Goal: Task Accomplishment & Management: Use online tool/utility

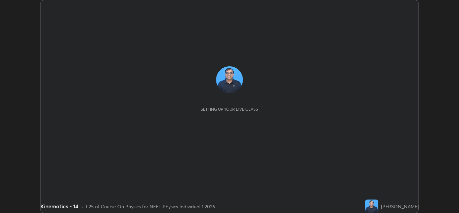
scroll to position [213, 459]
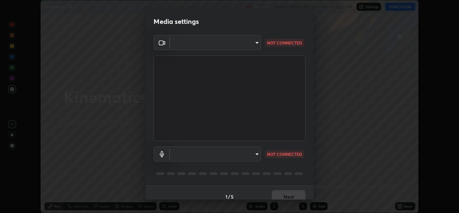
type input "b632b45ffd38abdd59198549972216b0b56846c9a96ca02d214ec0deae62491c"
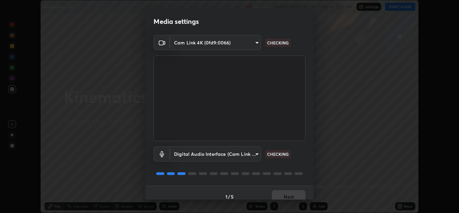
scroll to position [8, 0]
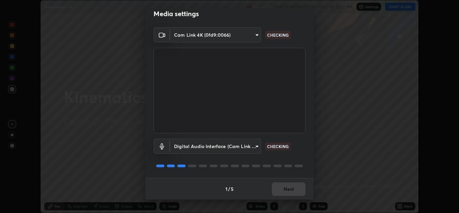
click at [252, 145] on body "Erase all Kinematics - 14 Recording WAS SCHEDULED TO START AT 12:30 PM Settings…" at bounding box center [229, 106] width 459 height 213
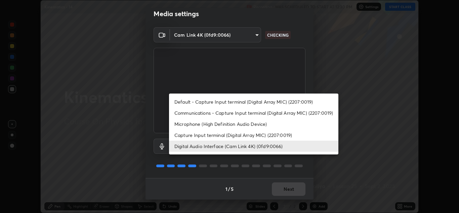
click at [238, 136] on li "Capture Input terminal (Digital Array MIC) (2207:0019)" at bounding box center [253, 134] width 169 height 11
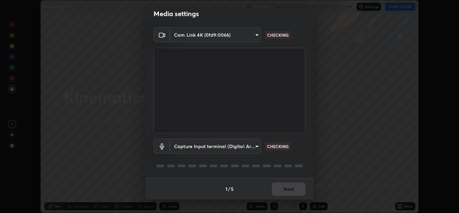
click at [253, 146] on body "Erase all Kinematics - 14 Recording WAS SCHEDULED TO START AT 12:30 PM Settings…" at bounding box center [229, 106] width 459 height 213
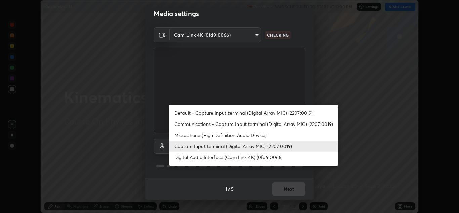
click at [241, 156] on li "Digital Audio Interface (Cam Link 4K) (0fd9:0066)" at bounding box center [253, 156] width 169 height 11
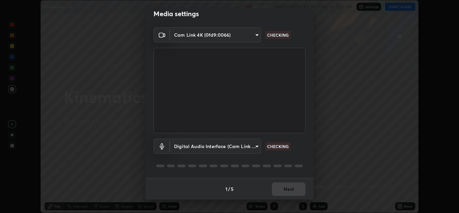
type input "8eef23949d3bcf5a8e29e5a8eec0467d103540f54069910b01a1a3b6507dceb2"
click at [287, 190] on div "1 / 5 Next" at bounding box center [229, 188] width 168 height 21
click at [286, 190] on div "1 / 5 Next" at bounding box center [229, 188] width 168 height 21
click at [288, 190] on div "1 / 5 Next" at bounding box center [229, 188] width 168 height 21
click at [295, 186] on div "1 / 5 Next" at bounding box center [229, 188] width 168 height 21
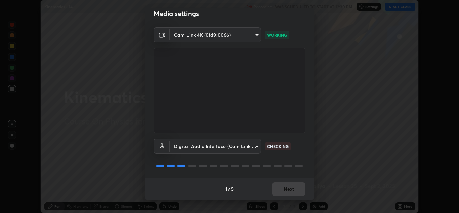
click at [293, 187] on button "Next" at bounding box center [289, 188] width 34 height 13
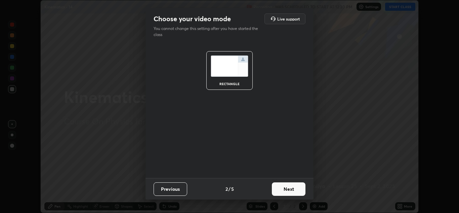
scroll to position [0, 0]
click at [294, 190] on button "Next" at bounding box center [289, 188] width 34 height 13
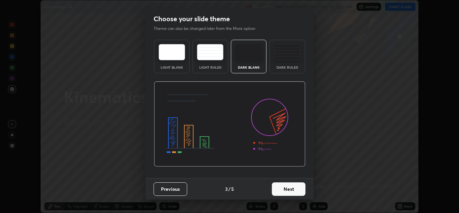
click at [297, 189] on button "Next" at bounding box center [289, 188] width 34 height 13
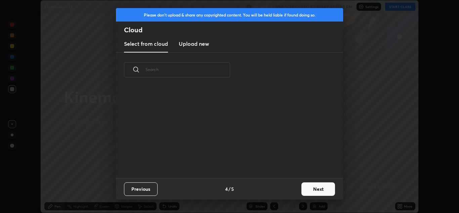
click at [311, 187] on button "Next" at bounding box center [318, 188] width 34 height 13
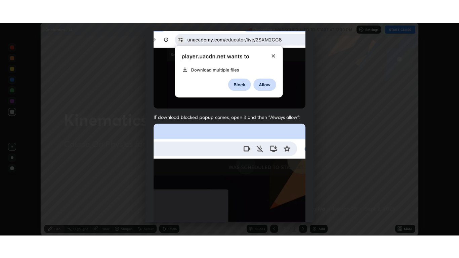
scroll to position [145, 0]
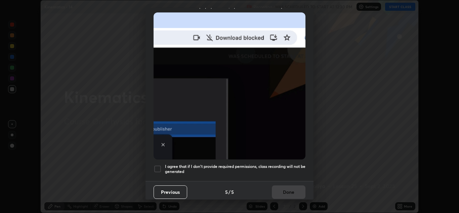
click at [237, 164] on h5 "I agree that if I don't provide required permissions, class recording will not …" at bounding box center [235, 169] width 140 height 10
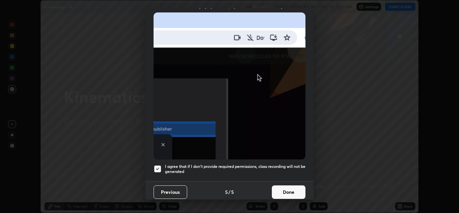
click at [287, 188] on button "Done" at bounding box center [289, 191] width 34 height 13
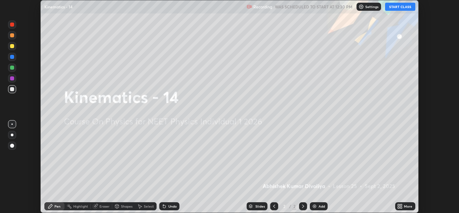
click at [402, 205] on icon at bounding box center [401, 205] width 2 height 2
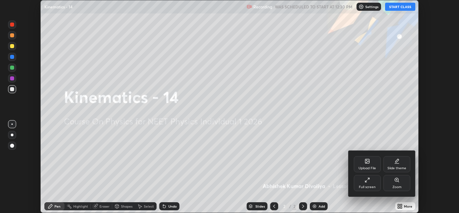
click at [370, 185] on div "Full screen" at bounding box center [367, 186] width 17 height 3
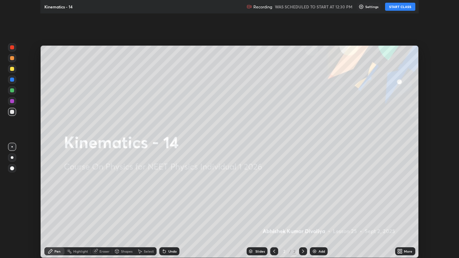
scroll to position [258, 459]
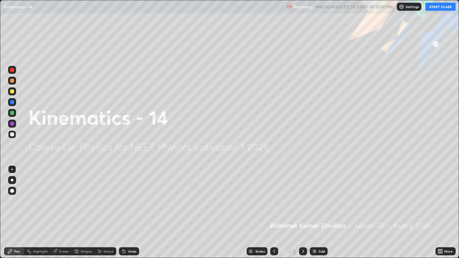
click at [443, 6] on button "START CLASS" at bounding box center [440, 7] width 30 height 8
click at [11, 191] on div at bounding box center [12, 191] width 4 height 4
click at [10, 92] on div at bounding box center [12, 91] width 4 height 4
click at [312, 212] on img at bounding box center [314, 251] width 5 height 5
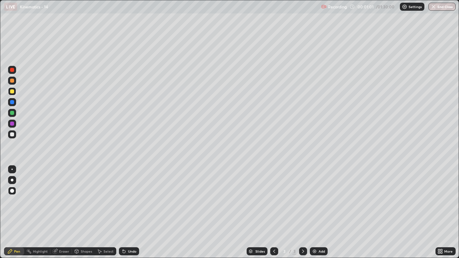
click at [86, 212] on div "Shapes" at bounding box center [86, 251] width 11 height 3
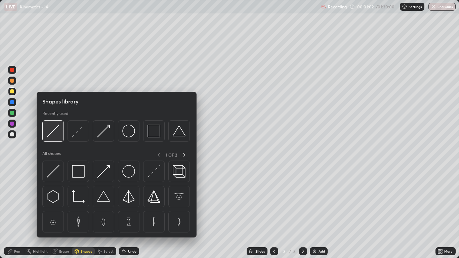
click at [56, 133] on img at bounding box center [53, 131] width 13 height 13
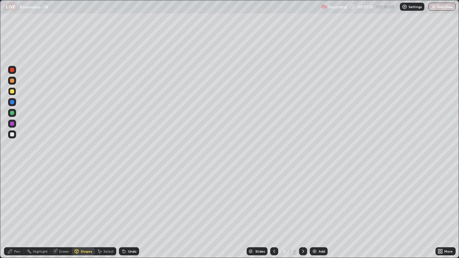
click at [12, 114] on div at bounding box center [12, 113] width 4 height 4
click at [86, 212] on div "Shapes" at bounding box center [86, 251] width 11 height 3
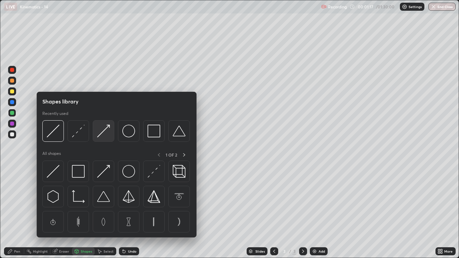
click at [106, 135] on img at bounding box center [103, 131] width 13 height 13
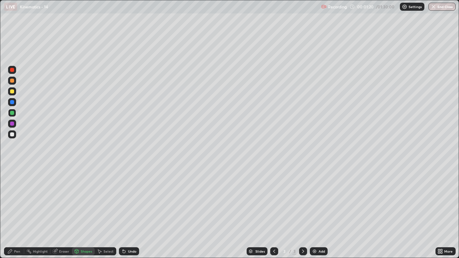
click at [17, 212] on div "Pen" at bounding box center [17, 251] width 6 height 3
click at [12, 124] on div at bounding box center [12, 124] width 4 height 4
click at [87, 212] on div "Shapes" at bounding box center [86, 251] width 11 height 3
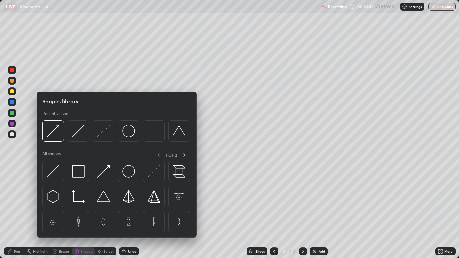
click at [60, 135] on div at bounding box center [52, 130] width 21 height 21
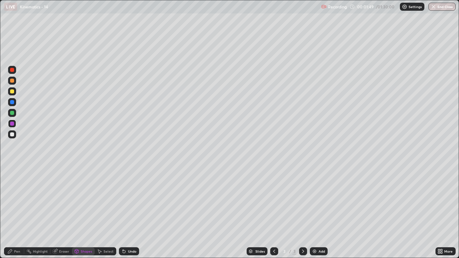
click at [12, 126] on div at bounding box center [12, 124] width 8 height 8
click at [19, 212] on div "Pen" at bounding box center [17, 251] width 6 height 3
click at [13, 114] on div at bounding box center [12, 113] width 4 height 4
click at [13, 134] on div at bounding box center [12, 134] width 4 height 4
click at [12, 91] on div at bounding box center [12, 91] width 4 height 4
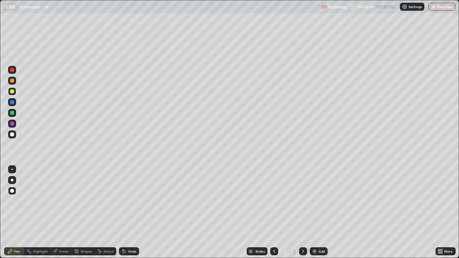
click at [84, 212] on div "Shapes" at bounding box center [86, 251] width 11 height 3
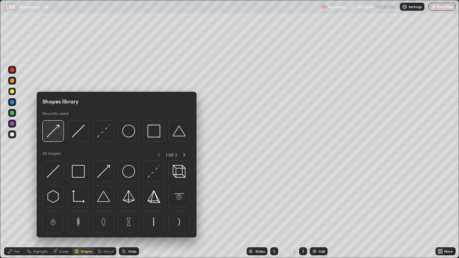
click at [49, 132] on img at bounding box center [53, 131] width 13 height 13
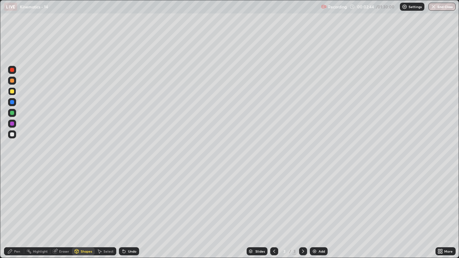
click at [17, 212] on div "Pen" at bounding box center [17, 251] width 6 height 3
click at [86, 212] on div "Shapes" at bounding box center [86, 251] width 11 height 3
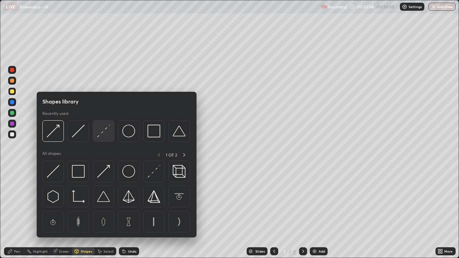
click at [102, 138] on div at bounding box center [103, 130] width 21 height 21
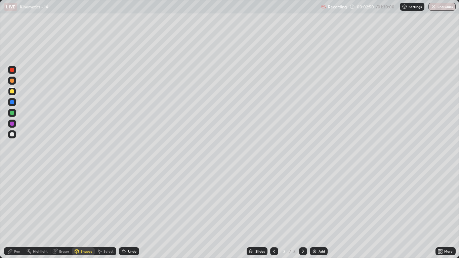
click at [21, 212] on div "Pen" at bounding box center [14, 251] width 20 height 8
click at [12, 81] on div at bounding box center [12, 81] width 4 height 4
click at [90, 212] on div "Shapes" at bounding box center [86, 251] width 11 height 3
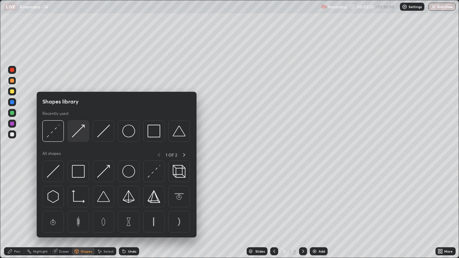
click at [82, 137] on img at bounding box center [78, 131] width 13 height 13
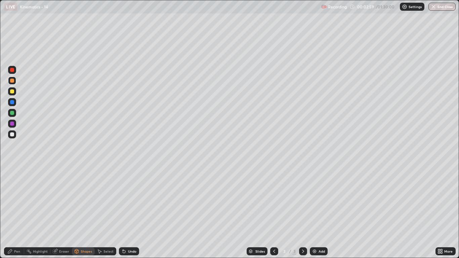
click at [18, 212] on div "Pen" at bounding box center [17, 251] width 6 height 3
click at [133, 212] on div "Undo" at bounding box center [132, 251] width 8 height 3
click at [129, 212] on div "Undo" at bounding box center [132, 251] width 8 height 3
click at [128, 212] on div "Undo" at bounding box center [132, 251] width 8 height 3
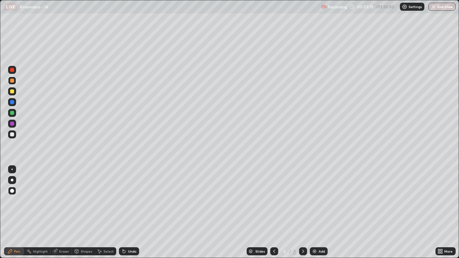
click at [130, 212] on div "Undo" at bounding box center [132, 251] width 8 height 3
click at [129, 212] on div "Undo" at bounding box center [132, 251] width 8 height 3
click at [130, 212] on div "Undo" at bounding box center [132, 251] width 8 height 3
click at [129, 212] on div "Undo" at bounding box center [132, 251] width 8 height 3
click at [130, 212] on div "Undo" at bounding box center [132, 251] width 8 height 3
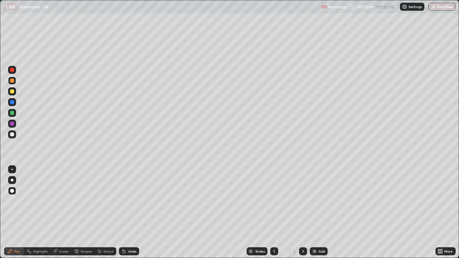
click at [129, 212] on div "Undo" at bounding box center [132, 251] width 8 height 3
click at [128, 212] on div "Undo" at bounding box center [132, 251] width 8 height 3
click at [126, 212] on div "Undo" at bounding box center [129, 251] width 20 height 8
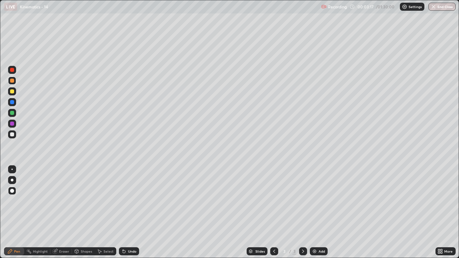
click at [128, 212] on div "Undo" at bounding box center [132, 251] width 8 height 3
click at [17, 212] on div "Pen" at bounding box center [17, 251] width 6 height 3
click at [11, 134] on div at bounding box center [12, 134] width 4 height 4
click at [85, 212] on div "Shapes" at bounding box center [86, 251] width 11 height 3
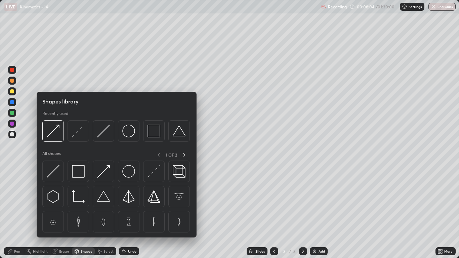
click at [83, 139] on div at bounding box center [78, 130] width 21 height 21
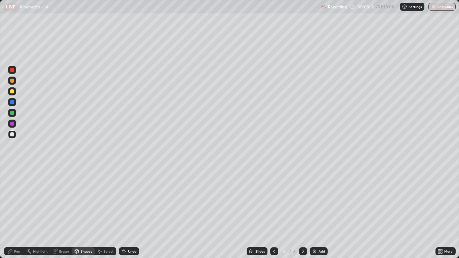
click at [85, 212] on div "Shapes" at bounding box center [86, 251] width 11 height 3
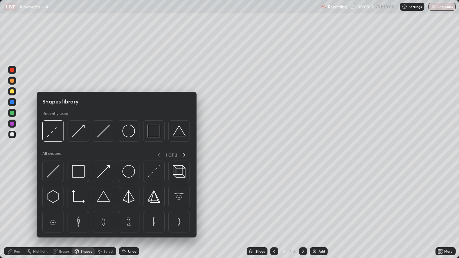
click at [81, 137] on div at bounding box center [78, 130] width 21 height 21
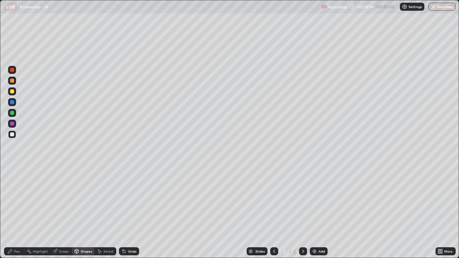
click at [12, 102] on div at bounding box center [12, 102] width 4 height 4
click at [16, 212] on div "Pen" at bounding box center [17, 251] width 6 height 3
click at [85, 212] on div "Shapes" at bounding box center [86, 251] width 11 height 3
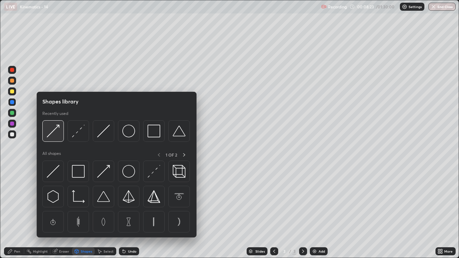
click at [58, 136] on img at bounding box center [53, 131] width 13 height 13
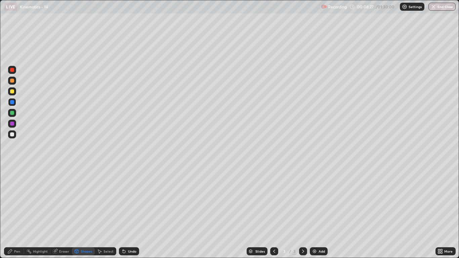
click at [15, 212] on div "Pen" at bounding box center [17, 251] width 6 height 3
click at [315, 212] on img at bounding box center [314, 251] width 5 height 5
click at [12, 92] on div at bounding box center [12, 91] width 4 height 4
click at [88, 212] on div "Shapes" at bounding box center [86, 251] width 11 height 3
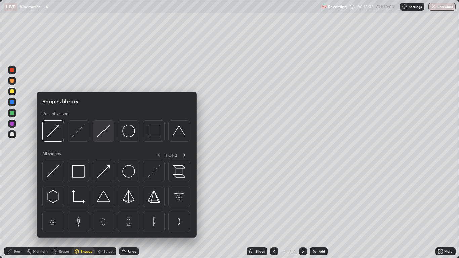
click at [101, 136] on img at bounding box center [103, 131] width 13 height 13
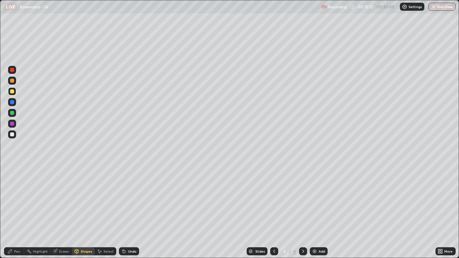
click at [87, 212] on div "Shapes" at bounding box center [86, 251] width 11 height 3
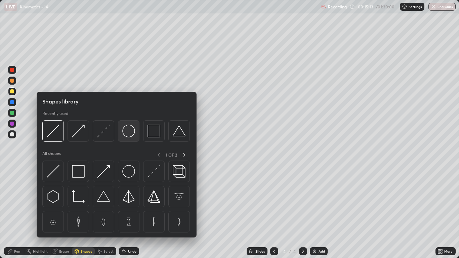
click at [129, 133] on img at bounding box center [128, 131] width 13 height 13
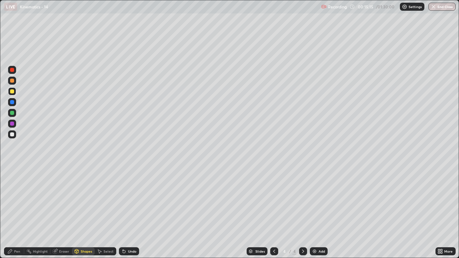
click at [13, 82] on div at bounding box center [12, 81] width 4 height 4
click at [85, 212] on div "Shapes" at bounding box center [86, 251] width 11 height 3
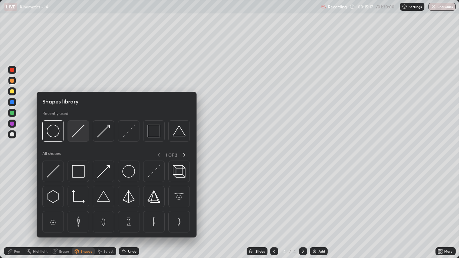
click at [77, 133] on img at bounding box center [78, 131] width 13 height 13
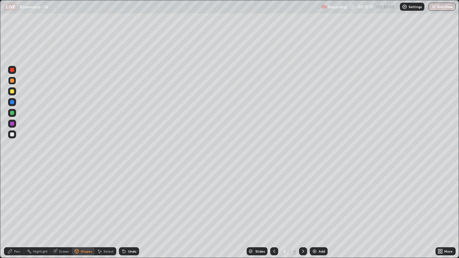
click at [17, 212] on div "Pen" at bounding box center [17, 251] width 6 height 3
click at [12, 114] on div at bounding box center [12, 113] width 4 height 4
click at [13, 82] on div at bounding box center [12, 81] width 4 height 4
click at [12, 124] on div at bounding box center [12, 124] width 4 height 4
click at [13, 136] on div at bounding box center [12, 134] width 4 height 4
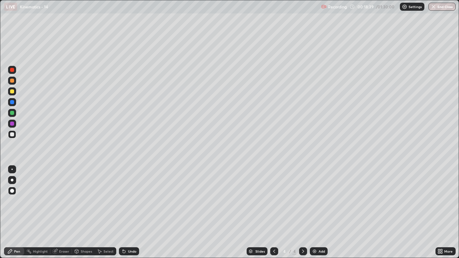
click at [84, 212] on div "Shapes" at bounding box center [86, 251] width 11 height 3
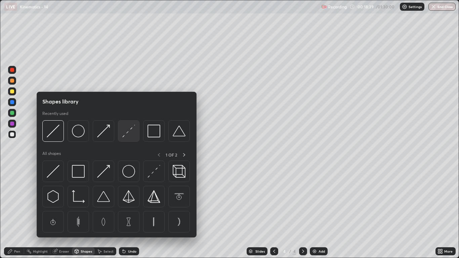
click at [128, 134] on img at bounding box center [128, 131] width 13 height 13
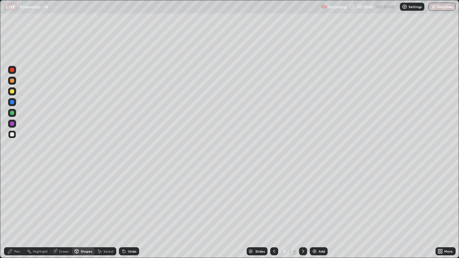
click at [11, 83] on div at bounding box center [12, 81] width 8 height 8
click at [20, 212] on div "Pen" at bounding box center [17, 251] width 6 height 3
click at [129, 212] on div "Undo" at bounding box center [132, 251] width 8 height 3
click at [13, 134] on div at bounding box center [12, 134] width 4 height 4
click at [11, 91] on div at bounding box center [12, 91] width 4 height 4
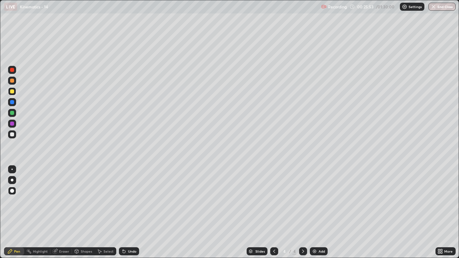
click at [13, 71] on div at bounding box center [12, 70] width 4 height 4
click at [87, 212] on div "Shapes" at bounding box center [86, 251] width 11 height 3
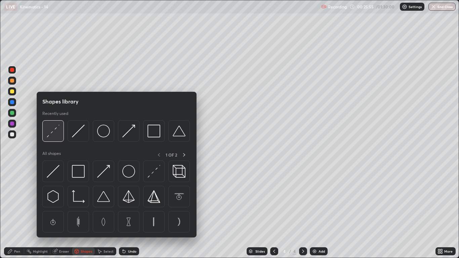
click at [57, 136] on img at bounding box center [53, 131] width 13 height 13
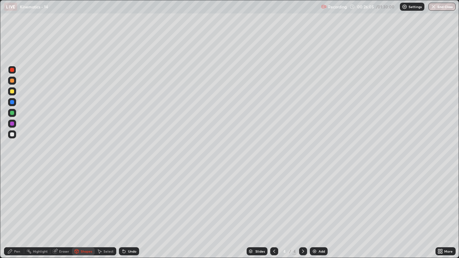
click at [19, 212] on div "Pen" at bounding box center [14, 251] width 20 height 8
click at [313, 212] on img at bounding box center [314, 251] width 5 height 5
click at [84, 212] on div "Shapes" at bounding box center [86, 251] width 11 height 3
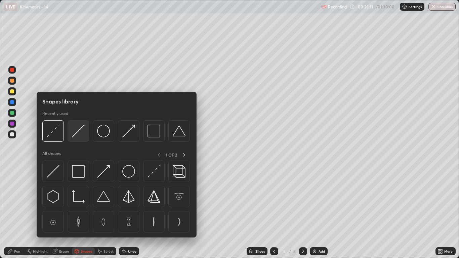
click at [81, 135] on img at bounding box center [78, 131] width 13 height 13
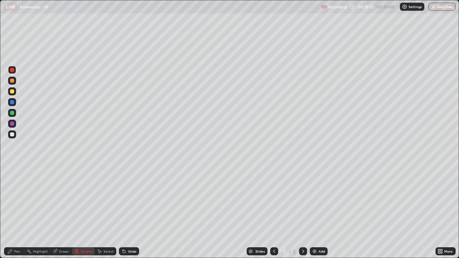
click at [12, 91] on div at bounding box center [12, 91] width 4 height 4
click at [12, 135] on div at bounding box center [12, 134] width 4 height 4
click at [14, 212] on div "Pen" at bounding box center [17, 251] width 6 height 3
click at [84, 212] on div "Shapes" at bounding box center [86, 251] width 11 height 3
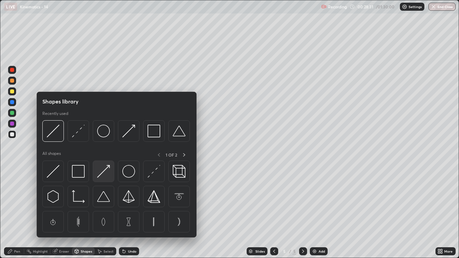
click at [103, 170] on img at bounding box center [103, 171] width 13 height 13
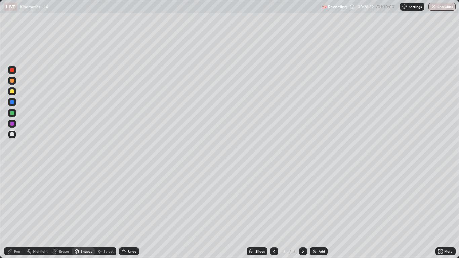
click at [11, 82] on div at bounding box center [12, 81] width 4 height 4
click at [19, 212] on div "Pen" at bounding box center [17, 251] width 6 height 3
click at [271, 212] on div at bounding box center [274, 251] width 8 height 13
click at [303, 212] on icon at bounding box center [302, 251] width 5 height 5
click at [13, 135] on div at bounding box center [12, 134] width 4 height 4
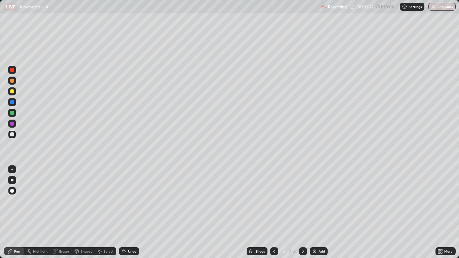
click at [83, 212] on div "Shapes" at bounding box center [86, 251] width 11 height 3
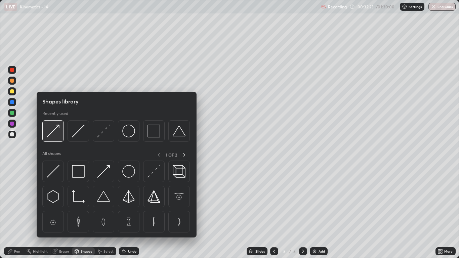
click at [55, 135] on img at bounding box center [53, 131] width 13 height 13
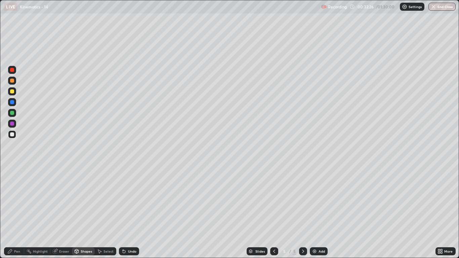
click at [16, 212] on div "Pen" at bounding box center [14, 251] width 20 height 8
click at [84, 212] on div "Shapes" at bounding box center [86, 251] width 11 height 3
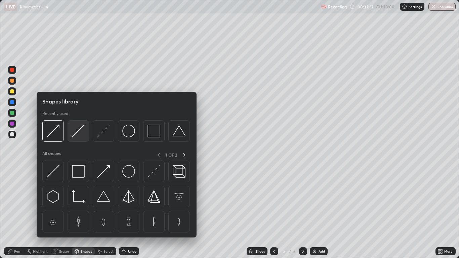
click at [78, 133] on img at bounding box center [78, 131] width 13 height 13
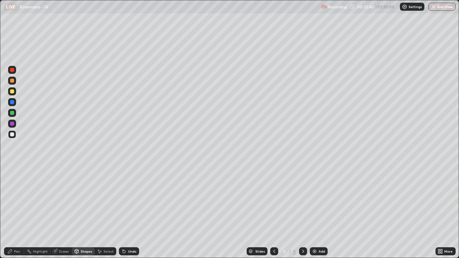
click at [19, 212] on div "Pen" at bounding box center [17, 251] width 6 height 3
click at [12, 113] on div at bounding box center [12, 113] width 4 height 4
click at [83, 212] on div "Shapes" at bounding box center [86, 251] width 11 height 3
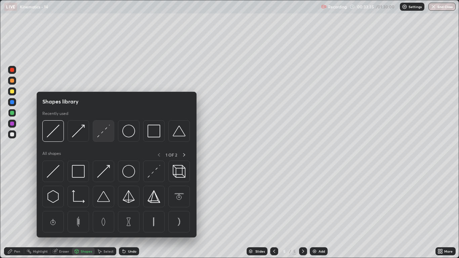
click at [100, 132] on img at bounding box center [103, 131] width 13 height 13
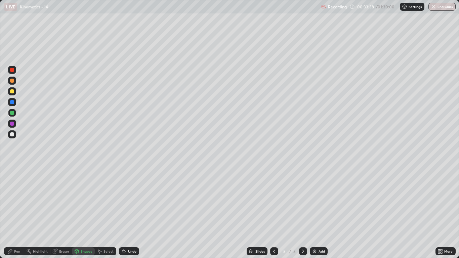
click at [18, 212] on div "Pen" at bounding box center [17, 251] width 6 height 3
click at [11, 123] on div at bounding box center [12, 124] width 4 height 4
click at [14, 134] on div at bounding box center [12, 134] width 8 height 8
click at [303, 212] on icon at bounding box center [303, 251] width 2 height 3
click at [318, 212] on div "Add" at bounding box center [319, 251] width 18 height 8
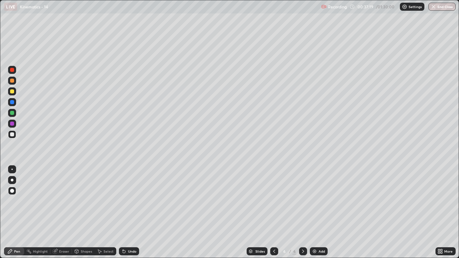
click at [89, 212] on div "Shapes" at bounding box center [83, 251] width 23 height 8
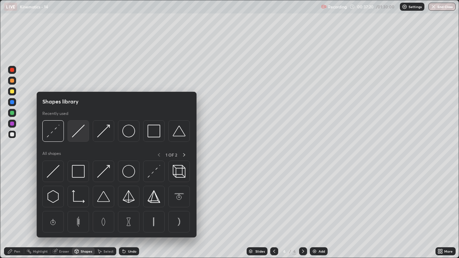
click at [84, 134] on img at bounding box center [78, 131] width 13 height 13
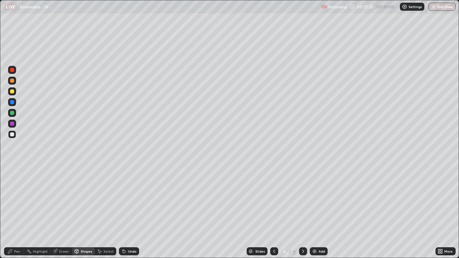
click at [12, 94] on div at bounding box center [12, 91] width 8 height 8
click at [132, 212] on div "Undo" at bounding box center [132, 251] width 8 height 3
click at [131, 212] on div "Undo" at bounding box center [132, 251] width 8 height 3
click at [17, 212] on div "Pen" at bounding box center [17, 251] width 6 height 3
click at [12, 135] on div at bounding box center [12, 134] width 4 height 4
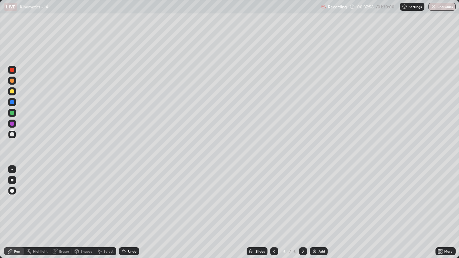
click at [14, 115] on div at bounding box center [12, 113] width 8 height 8
click at [84, 212] on div "Shapes" at bounding box center [83, 251] width 23 height 8
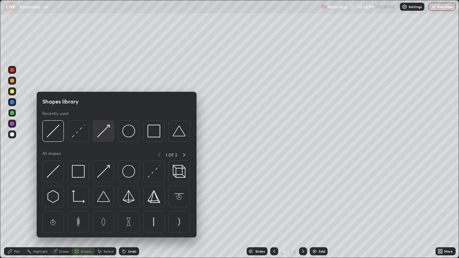
click at [100, 134] on img at bounding box center [103, 131] width 13 height 13
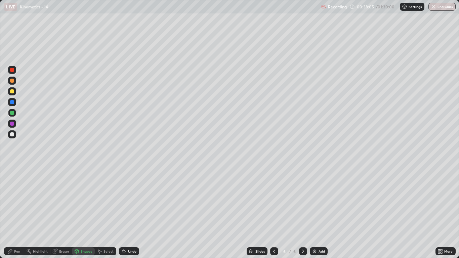
click at [15, 212] on div "Pen" at bounding box center [14, 251] width 20 height 8
click at [14, 80] on div at bounding box center [12, 81] width 8 height 8
click at [274, 212] on icon at bounding box center [273, 251] width 5 height 5
click at [273, 212] on icon at bounding box center [273, 251] width 5 height 5
click at [303, 212] on icon at bounding box center [302, 251] width 5 height 5
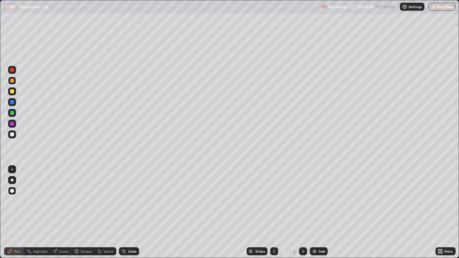
click at [300, 212] on icon at bounding box center [302, 251] width 5 height 5
click at [10, 132] on div at bounding box center [12, 134] width 8 height 8
click at [87, 212] on div "Shapes" at bounding box center [86, 251] width 11 height 3
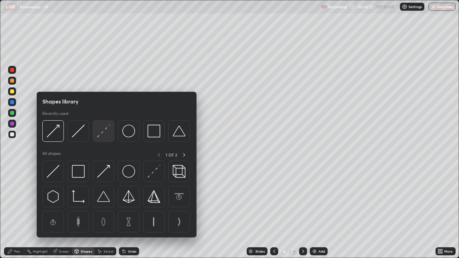
click at [106, 133] on img at bounding box center [103, 131] width 13 height 13
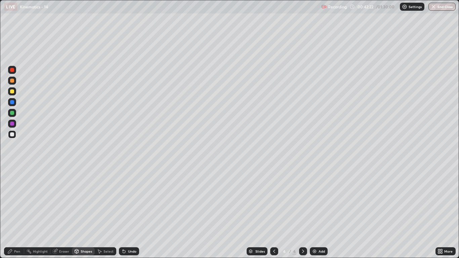
click at [19, 212] on div "Pen" at bounding box center [17, 251] width 6 height 3
click at [12, 94] on div at bounding box center [12, 91] width 8 height 8
click at [84, 212] on div "Shapes" at bounding box center [86, 251] width 11 height 3
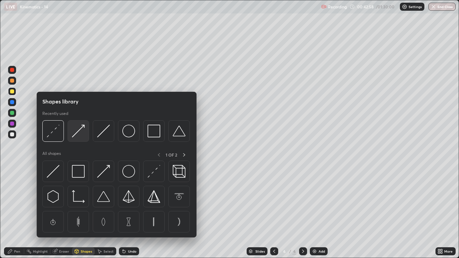
click at [77, 136] on img at bounding box center [78, 131] width 13 height 13
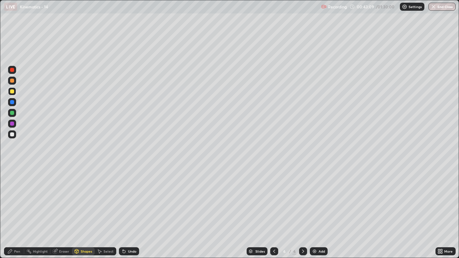
click at [17, 212] on div "Pen" at bounding box center [17, 251] width 6 height 3
click at [86, 212] on div "Shapes" at bounding box center [83, 251] width 23 height 8
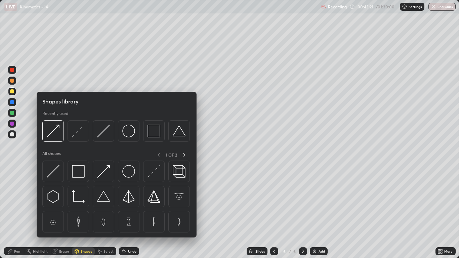
click at [57, 136] on img at bounding box center [53, 131] width 13 height 13
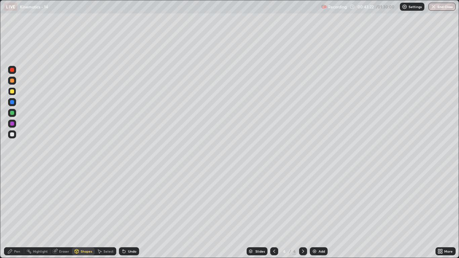
click at [12, 115] on div at bounding box center [12, 113] width 8 height 8
click at [18, 212] on div "Pen" at bounding box center [17, 251] width 6 height 3
click at [84, 212] on div "Shapes" at bounding box center [86, 251] width 11 height 3
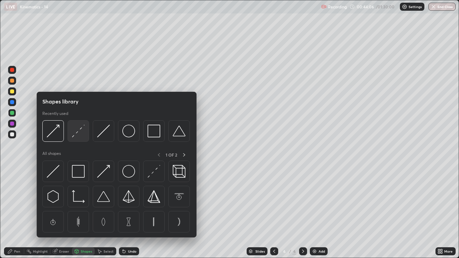
click at [76, 135] on img at bounding box center [78, 131] width 13 height 13
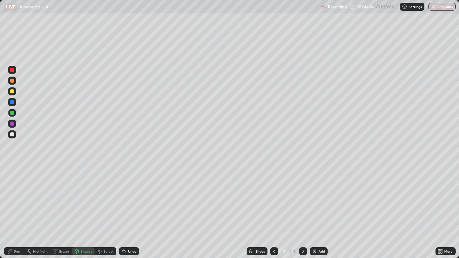
click at [13, 90] on div at bounding box center [12, 91] width 4 height 4
click at [16, 212] on div "Pen" at bounding box center [17, 251] width 6 height 3
click at [11, 79] on div at bounding box center [12, 81] width 4 height 4
click at [12, 135] on div at bounding box center [12, 134] width 4 height 4
click at [13, 101] on div at bounding box center [12, 102] width 4 height 4
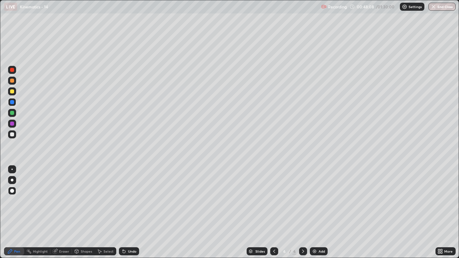
click at [11, 135] on div at bounding box center [12, 134] width 4 height 4
click at [315, 212] on img at bounding box center [314, 251] width 5 height 5
click at [82, 212] on div "Shapes" at bounding box center [86, 251] width 11 height 3
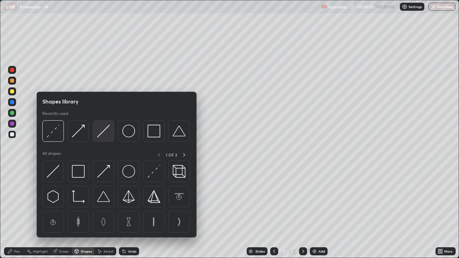
click at [106, 134] on img at bounding box center [103, 131] width 13 height 13
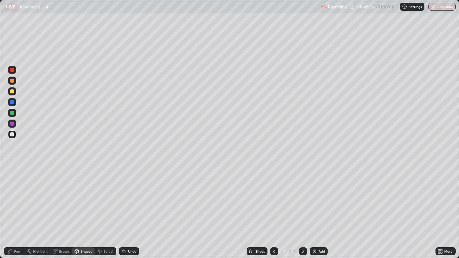
click at [16, 93] on div at bounding box center [12, 91] width 8 height 8
click at [12, 135] on div at bounding box center [12, 134] width 4 height 4
click at [17, 212] on div "Pen" at bounding box center [17, 251] width 6 height 3
click at [13, 103] on div at bounding box center [12, 102] width 4 height 4
click at [86, 212] on div "Shapes" at bounding box center [86, 251] width 11 height 3
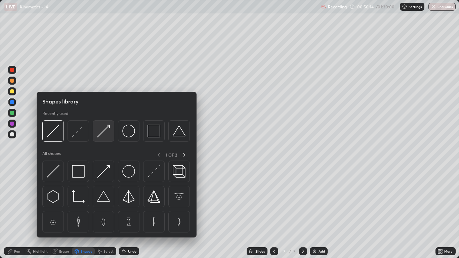
click at [103, 133] on img at bounding box center [103, 131] width 13 height 13
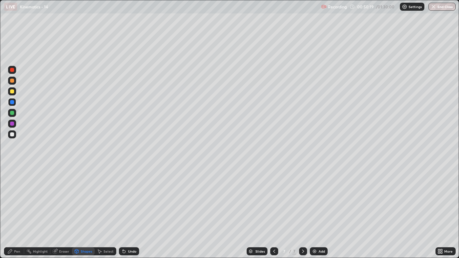
click at [20, 212] on div "Pen" at bounding box center [14, 251] width 20 height 8
click at [82, 212] on div "Shapes" at bounding box center [83, 251] width 23 height 8
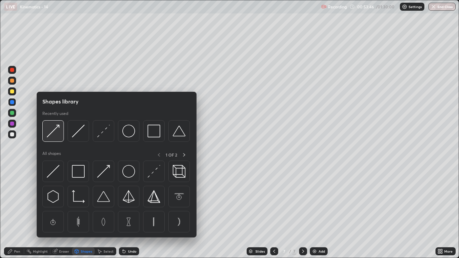
click at [54, 132] on img at bounding box center [53, 131] width 13 height 13
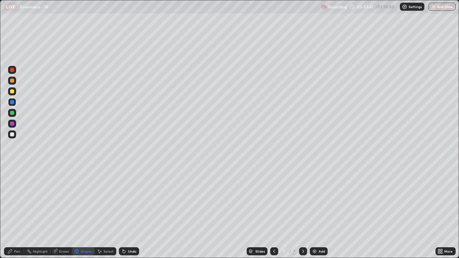
click at [13, 82] on div at bounding box center [12, 81] width 4 height 4
click at [13, 114] on div at bounding box center [12, 113] width 4 height 4
click at [86, 212] on div "Shapes" at bounding box center [86, 251] width 11 height 3
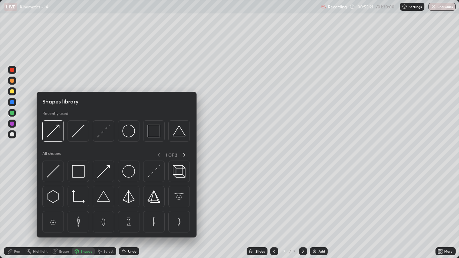
click at [60, 132] on div at bounding box center [52, 130] width 21 height 21
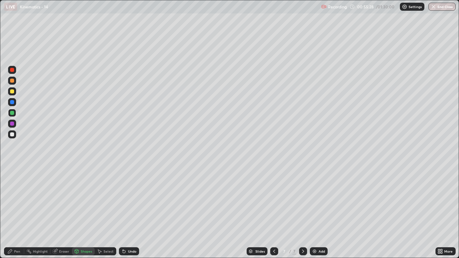
click at [15, 212] on div "Pen" at bounding box center [14, 251] width 20 height 8
click at [130, 212] on div "Undo" at bounding box center [132, 251] width 8 height 3
click at [12, 104] on div at bounding box center [12, 102] width 4 height 4
click at [12, 135] on div at bounding box center [12, 134] width 4 height 4
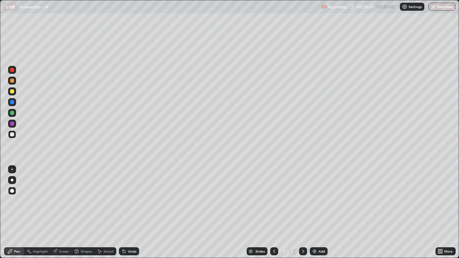
click at [14, 81] on div at bounding box center [12, 81] width 8 height 8
click at [13, 136] on div at bounding box center [12, 134] width 4 height 4
click at [12, 102] on div at bounding box center [12, 102] width 4 height 4
click at [15, 112] on div at bounding box center [12, 113] width 8 height 8
click at [314, 212] on img at bounding box center [314, 251] width 5 height 5
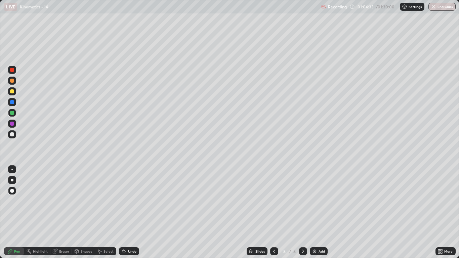
click at [88, 212] on div "Shapes" at bounding box center [83, 251] width 23 height 8
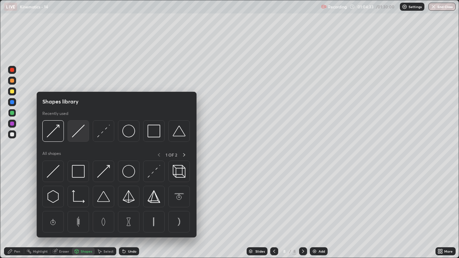
click at [83, 134] on img at bounding box center [78, 131] width 13 height 13
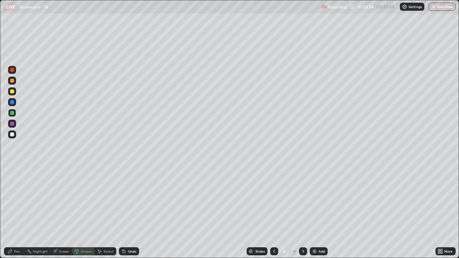
click at [13, 93] on div at bounding box center [12, 91] width 4 height 4
click at [15, 212] on div "Pen" at bounding box center [17, 251] width 6 height 3
click at [12, 135] on div at bounding box center [12, 134] width 4 height 4
click at [82, 212] on div "Shapes" at bounding box center [86, 251] width 11 height 3
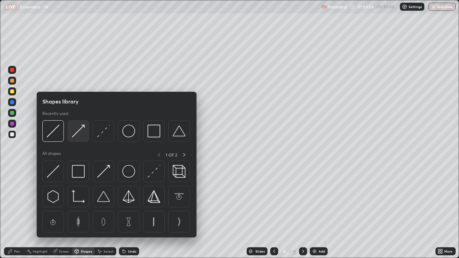
click at [76, 134] on img at bounding box center [78, 131] width 13 height 13
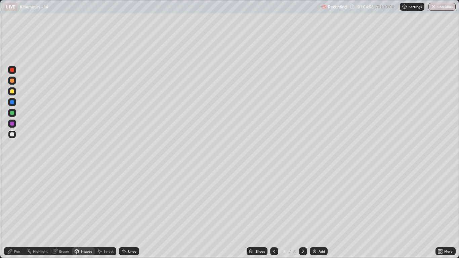
click at [17, 212] on div "Pen" at bounding box center [17, 251] width 6 height 3
click at [12, 82] on div at bounding box center [12, 81] width 4 height 4
click at [83, 212] on div "Shapes" at bounding box center [86, 251] width 11 height 3
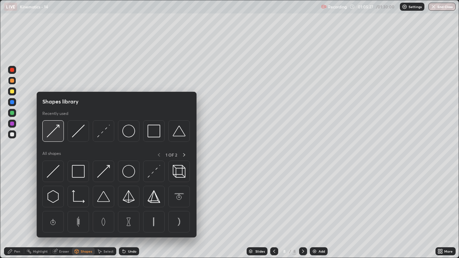
click at [57, 139] on div at bounding box center [52, 130] width 21 height 21
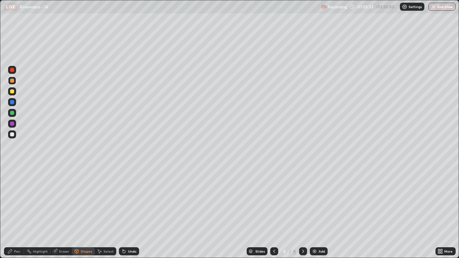
click at [15, 212] on div "Pen" at bounding box center [14, 251] width 20 height 8
click at [14, 112] on div at bounding box center [12, 113] width 4 height 4
click at [85, 212] on div "Shapes" at bounding box center [86, 251] width 11 height 3
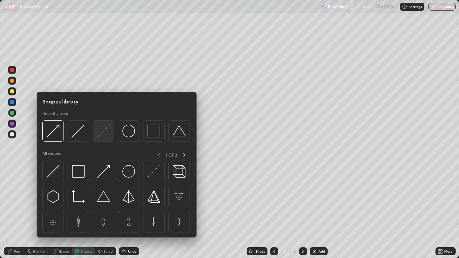
click at [104, 135] on img at bounding box center [103, 131] width 13 height 13
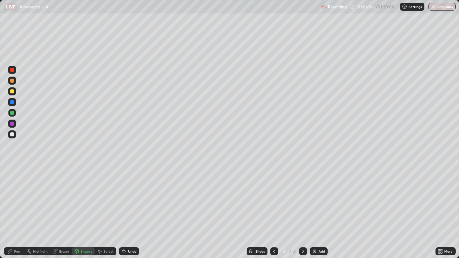
click at [12, 134] on div at bounding box center [12, 134] width 4 height 4
click at [20, 212] on div "Pen" at bounding box center [14, 251] width 20 height 8
click at [316, 212] on img at bounding box center [314, 251] width 5 height 5
click at [84, 212] on div "Shapes" at bounding box center [86, 251] width 11 height 3
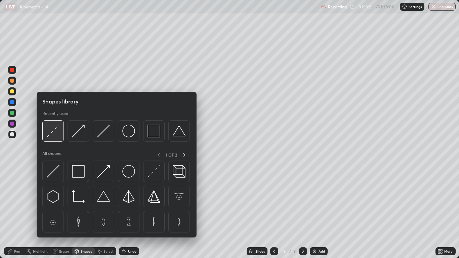
click at [57, 137] on img at bounding box center [53, 131] width 13 height 13
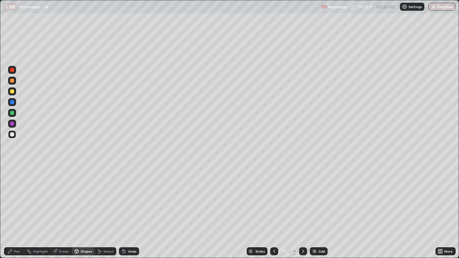
click at [12, 91] on div at bounding box center [12, 91] width 4 height 4
click at [84, 212] on div "Shapes" at bounding box center [86, 251] width 11 height 3
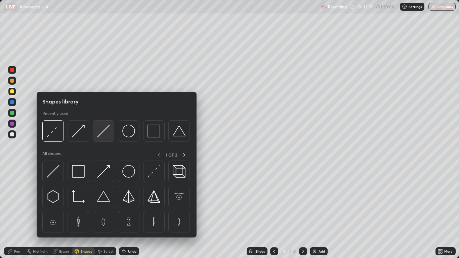
click at [104, 133] on img at bounding box center [103, 131] width 13 height 13
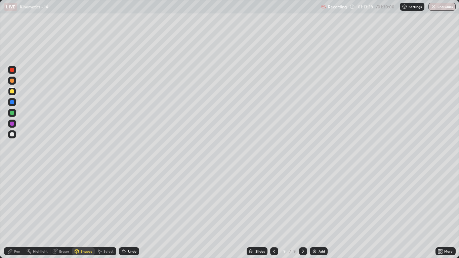
click at [12, 113] on div at bounding box center [12, 113] width 4 height 4
click at [83, 212] on div "Shapes" at bounding box center [86, 251] width 11 height 3
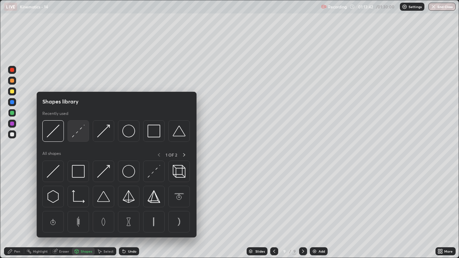
click at [78, 138] on div at bounding box center [78, 130] width 21 height 21
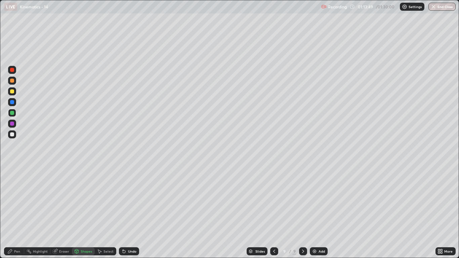
click at [20, 212] on div "Pen" at bounding box center [17, 251] width 6 height 3
click at [11, 135] on div at bounding box center [12, 134] width 4 height 4
click at [12, 114] on div at bounding box center [12, 113] width 4 height 4
click at [86, 212] on div "Shapes" at bounding box center [86, 251] width 11 height 3
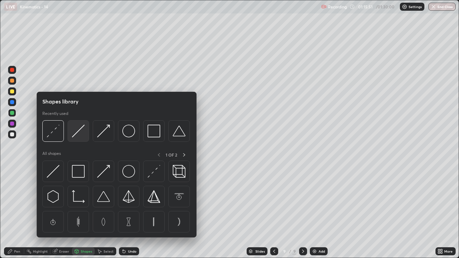
click at [76, 136] on img at bounding box center [78, 131] width 13 height 13
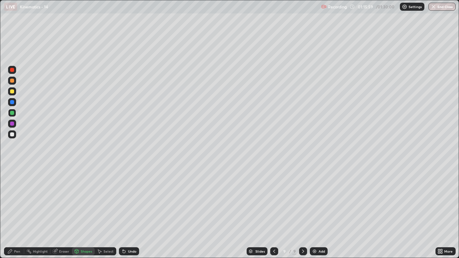
click at [12, 135] on div at bounding box center [12, 134] width 4 height 4
click at [22, 212] on div "Pen" at bounding box center [14, 251] width 20 height 8
click at [12, 102] on div at bounding box center [12, 102] width 4 height 4
click at [84, 212] on div "Shapes" at bounding box center [86, 251] width 11 height 3
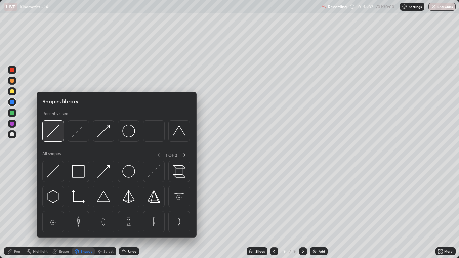
click at [62, 133] on div at bounding box center [52, 130] width 21 height 21
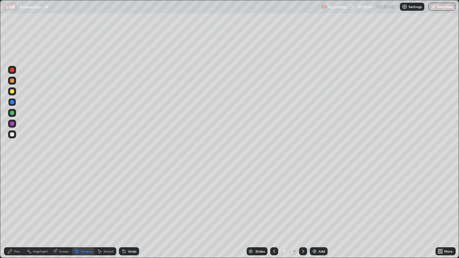
click at [17, 212] on div "Pen" at bounding box center [17, 251] width 6 height 3
click at [12, 133] on div at bounding box center [12, 134] width 4 height 4
click at [11, 80] on div at bounding box center [12, 81] width 4 height 4
click at [13, 134] on div at bounding box center [12, 134] width 4 height 4
click at [315, 212] on img at bounding box center [314, 251] width 5 height 5
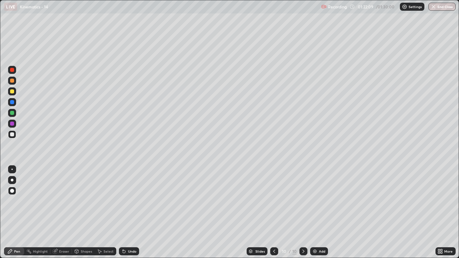
click at [87, 212] on div "Shapes" at bounding box center [86, 251] width 11 height 3
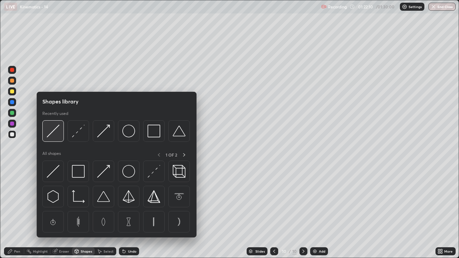
click at [61, 138] on div at bounding box center [52, 130] width 21 height 21
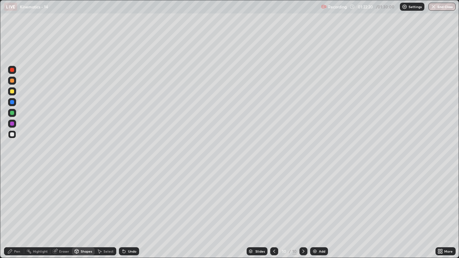
click at [18, 212] on div "Pen" at bounding box center [17, 251] width 6 height 3
click at [11, 114] on div at bounding box center [12, 113] width 4 height 4
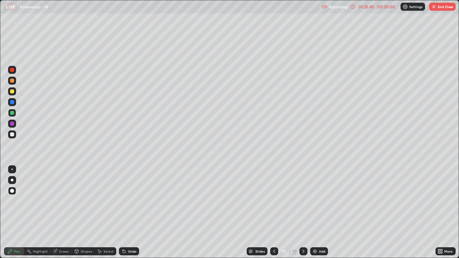
click at [11, 82] on div at bounding box center [12, 81] width 4 height 4
click at [12, 113] on div at bounding box center [12, 113] width 4 height 4
click at [84, 212] on div "Shapes" at bounding box center [86, 251] width 11 height 3
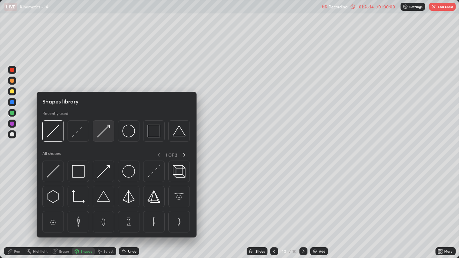
click at [106, 133] on img at bounding box center [103, 131] width 13 height 13
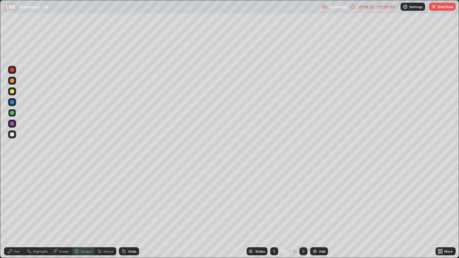
click at [12, 102] on div at bounding box center [12, 102] width 4 height 4
click at [130, 212] on div "Undo" at bounding box center [129, 251] width 20 height 8
click at [17, 212] on div "Pen" at bounding box center [17, 251] width 6 height 3
click at [85, 212] on div "Shapes" at bounding box center [83, 251] width 23 height 8
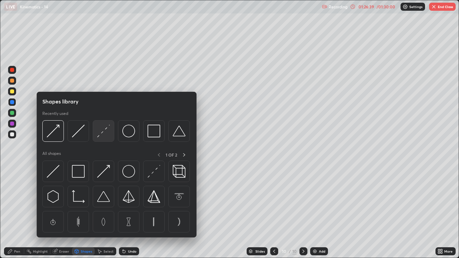
click at [103, 134] on img at bounding box center [103, 131] width 13 height 13
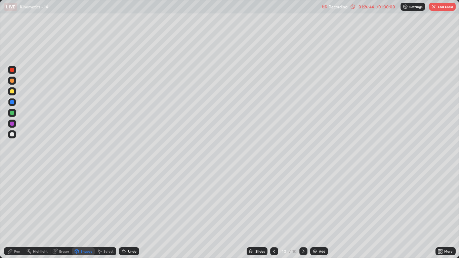
click at [12, 135] on div at bounding box center [12, 134] width 4 height 4
click at [21, 212] on div "Pen" at bounding box center [14, 251] width 20 height 8
click at [85, 212] on div "Shapes" at bounding box center [86, 251] width 11 height 3
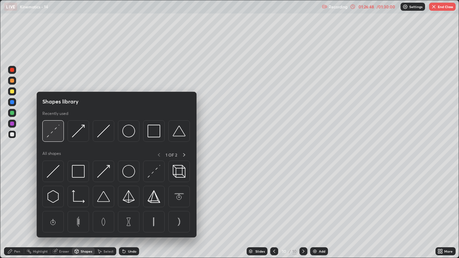
click at [58, 138] on div at bounding box center [52, 130] width 21 height 21
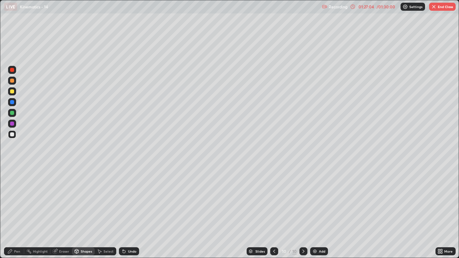
click at [20, 212] on div "Pen" at bounding box center [17, 251] width 6 height 3
click at [12, 81] on div at bounding box center [12, 81] width 4 height 4
click at [128, 212] on div "Undo" at bounding box center [129, 251] width 20 height 8
click at [132, 212] on div "Undo" at bounding box center [132, 251] width 8 height 3
click at [10, 114] on div at bounding box center [12, 113] width 4 height 4
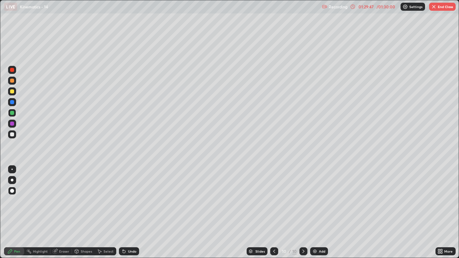
click at [13, 92] on div at bounding box center [12, 91] width 4 height 4
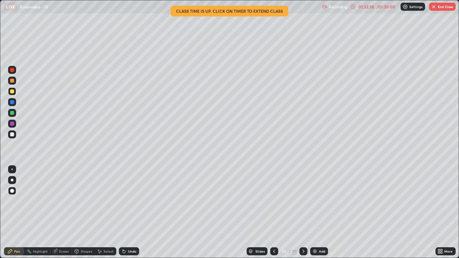
click at [442, 6] on button "End Class" at bounding box center [442, 7] width 27 height 8
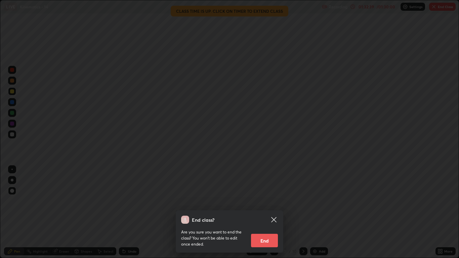
click at [271, 212] on button "End" at bounding box center [264, 240] width 27 height 13
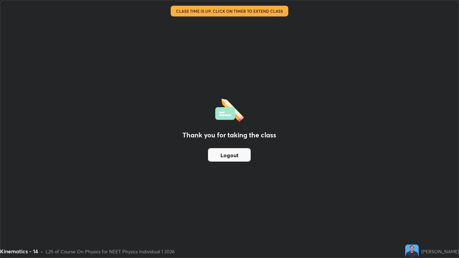
click at [242, 156] on button "Logout" at bounding box center [229, 154] width 43 height 13
